Goal: Information Seeking & Learning: Learn about a topic

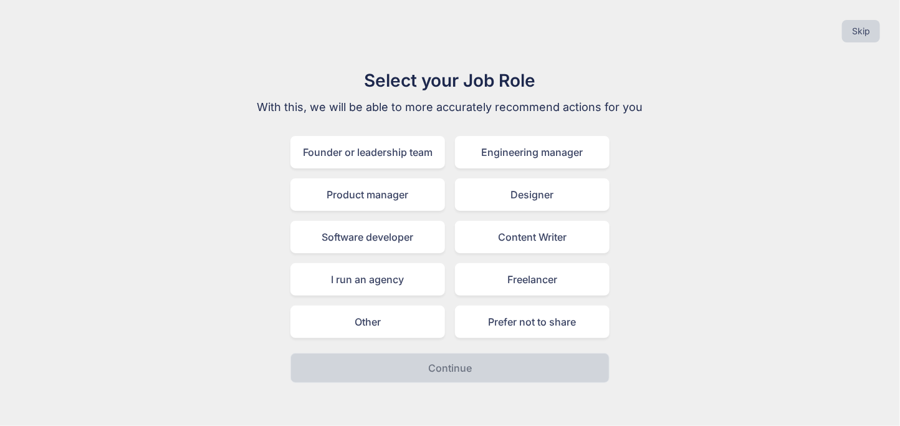
click at [519, 170] on div "Founder or leadership team Engineering manager Product manager Designer Softwar…" at bounding box center [449, 237] width 319 height 202
click at [489, 154] on div "Engineering manager" at bounding box center [532, 152] width 155 height 32
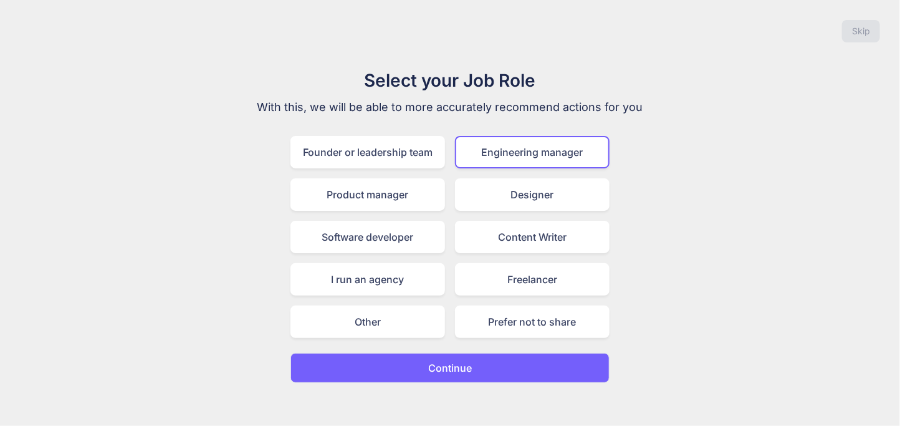
click at [432, 360] on p "Continue" at bounding box center [450, 367] width 44 height 15
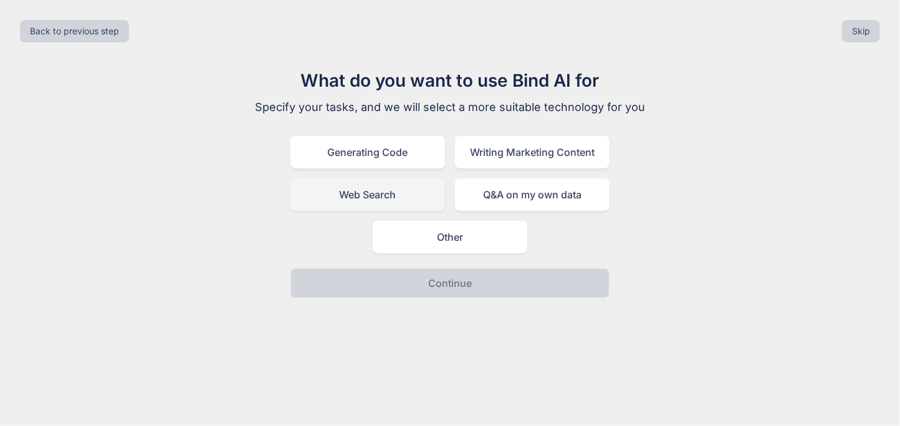
click at [360, 188] on div "Web Search" at bounding box center [367, 194] width 155 height 32
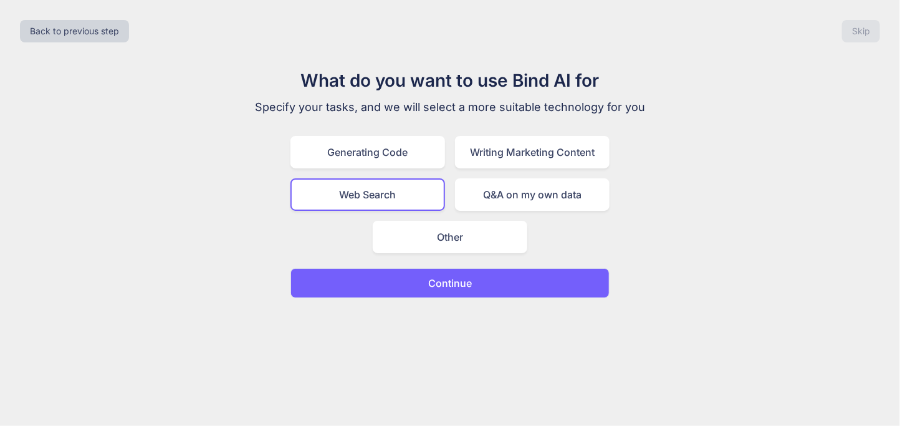
click at [451, 276] on p "Continue" at bounding box center [450, 282] width 44 height 15
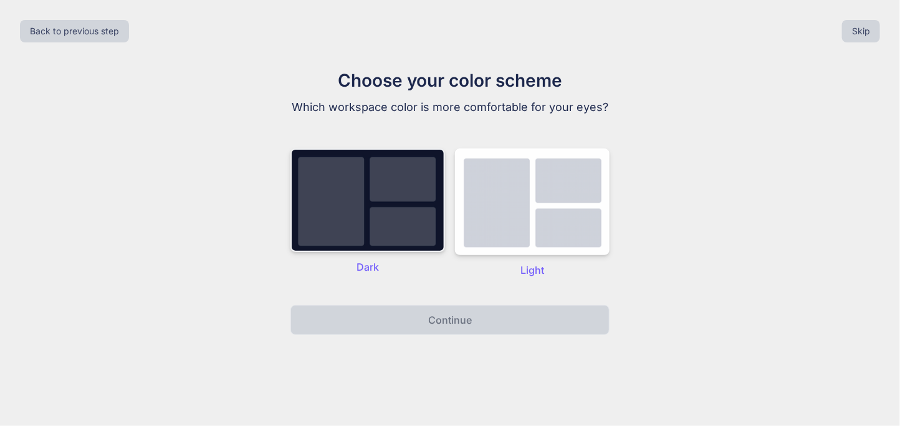
click at [366, 215] on img at bounding box center [367, 199] width 155 height 103
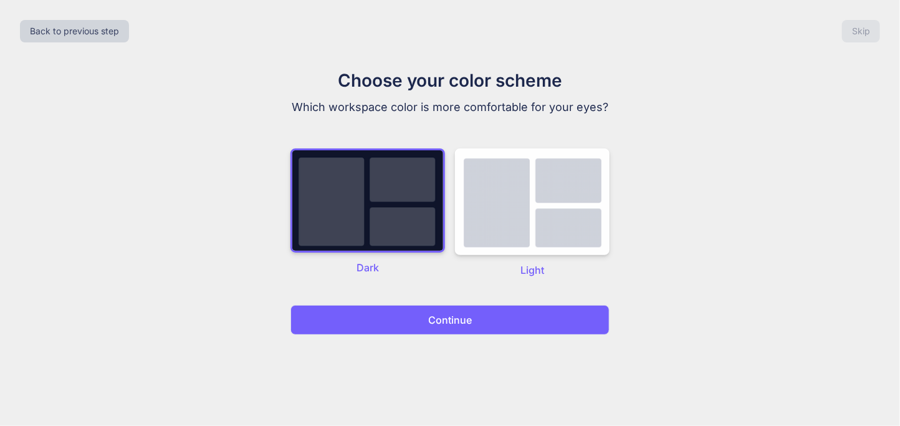
click at [390, 320] on button "Continue" at bounding box center [449, 320] width 319 height 30
click at [455, 315] on p "Continue" at bounding box center [450, 319] width 44 height 15
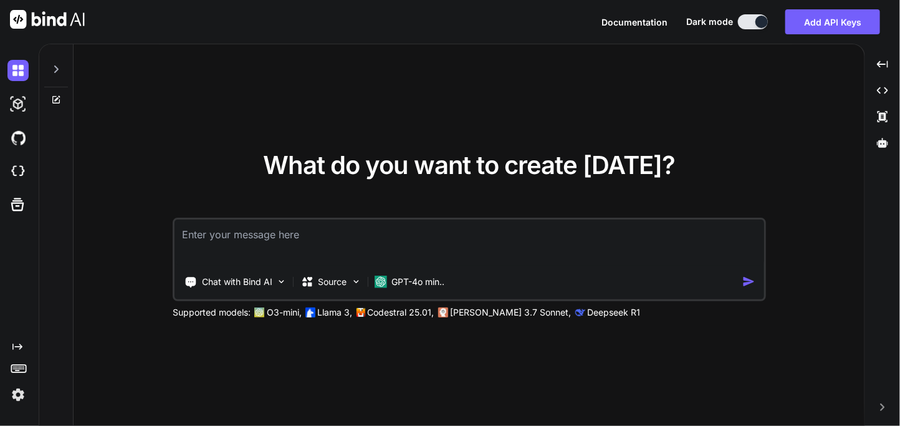
click at [455, 315] on p "[PERSON_NAME] 3.7 Sonnet," at bounding box center [511, 312] width 121 height 12
